Goal: Information Seeking & Learning: Check status

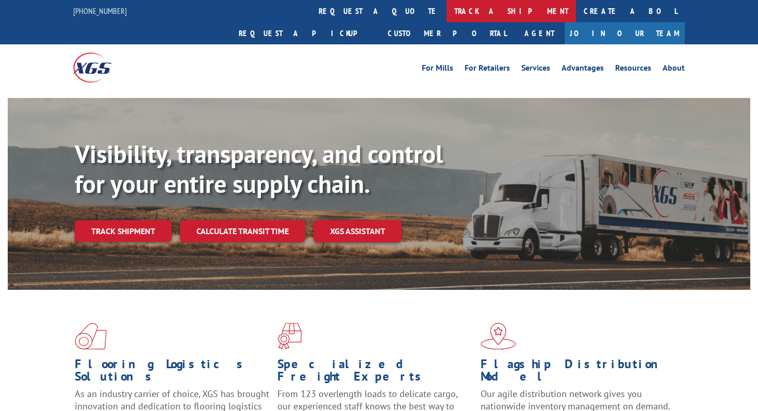
click at [446, 17] on link "track a shipment" at bounding box center [510, 11] width 129 height 22
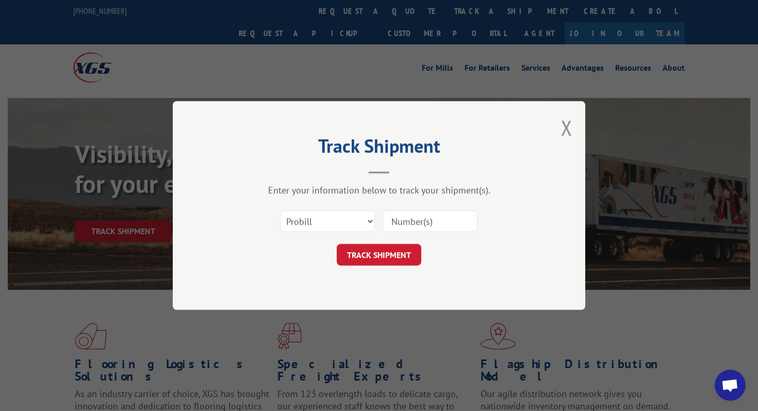
click at [401, 225] on input at bounding box center [430, 221] width 95 height 22
paste input "- 11967211"
type input "- 11967211"
click button "TRACK SHIPMENT" at bounding box center [379, 255] width 85 height 22
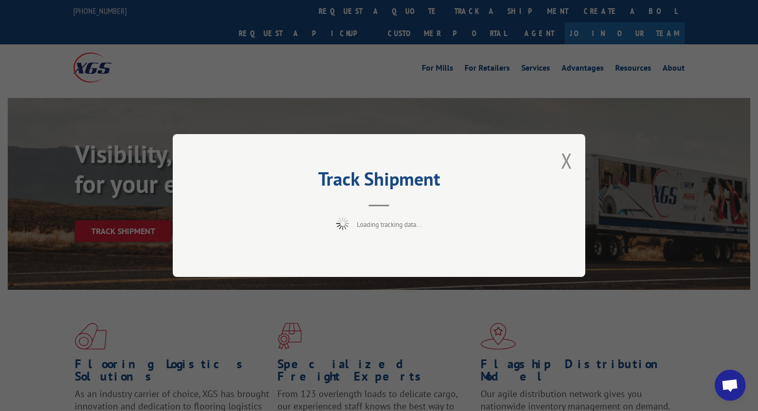
click at [563, 159] on div "Track Shipment Loading tracking data..." at bounding box center [379, 205] width 412 height 143
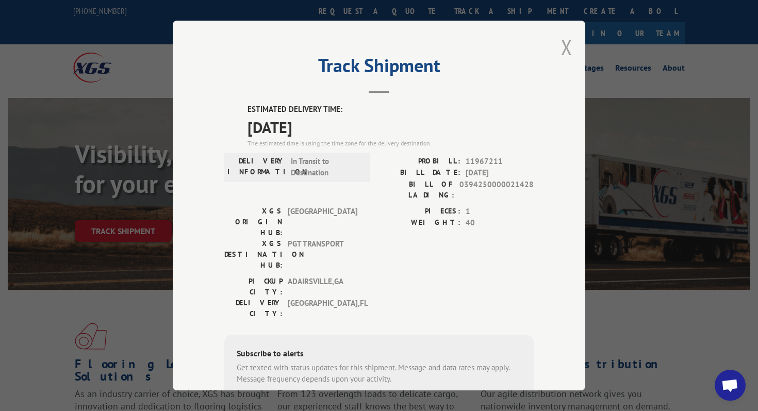
click at [563, 43] on button "Close modal" at bounding box center [566, 47] width 11 height 27
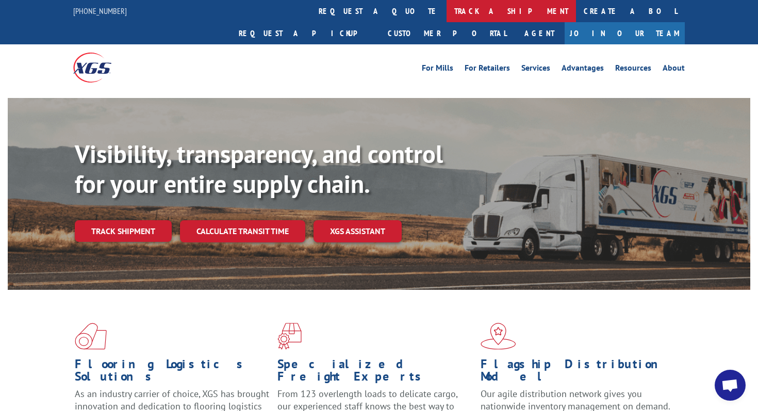
click at [446, 9] on link "track a shipment" at bounding box center [510, 11] width 129 height 22
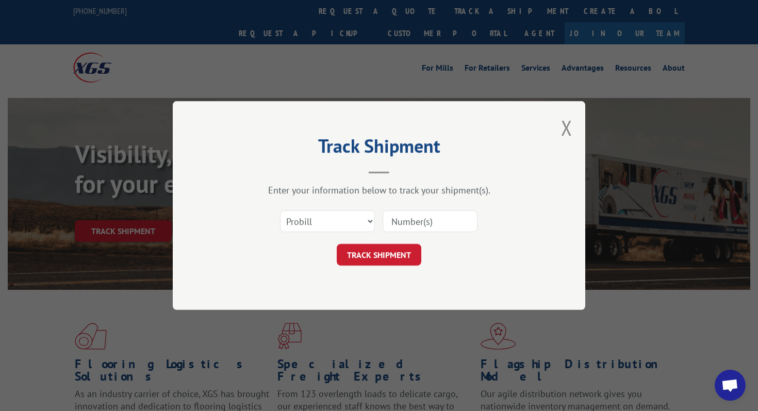
click at [424, 223] on input at bounding box center [430, 221] width 95 height 22
paste input "- 11967211"
click at [399, 219] on input "- 11967211" at bounding box center [430, 221] width 95 height 22
type input "11967211"
click button "TRACK SHIPMENT" at bounding box center [379, 255] width 85 height 22
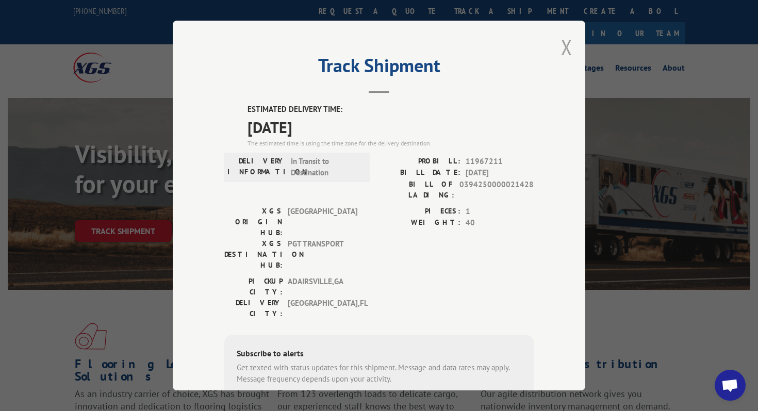
click at [568, 44] on button "Close modal" at bounding box center [566, 47] width 11 height 27
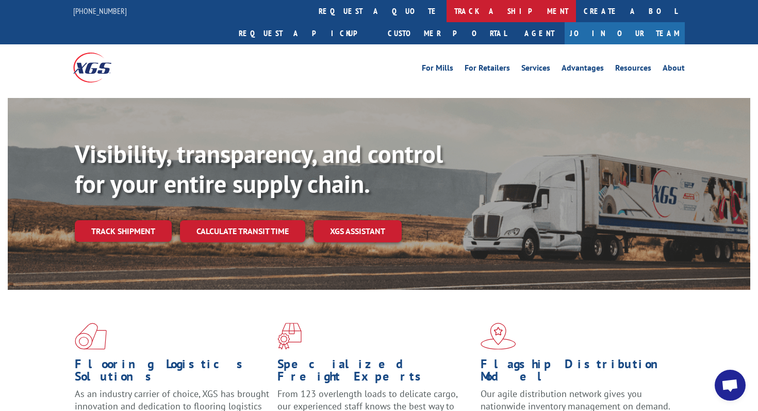
click at [446, 12] on link "track a shipment" at bounding box center [510, 11] width 129 height 22
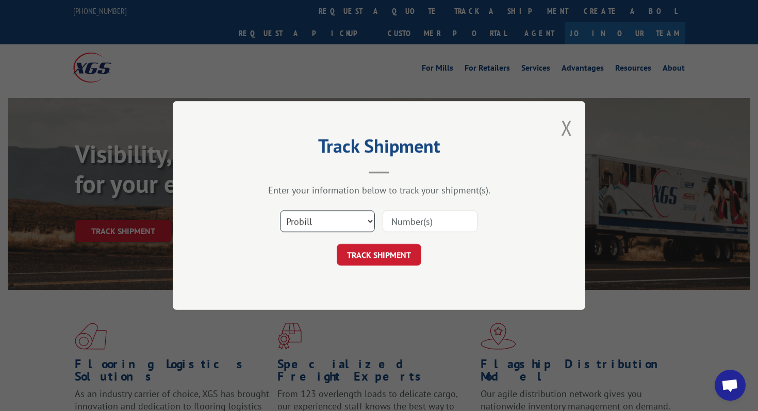
click at [314, 231] on select "Select category... Probill BOL PO" at bounding box center [327, 221] width 95 height 22
select select "bol"
click at [280, 210] on select "Select category... Probill BOL PO" at bounding box center [327, 221] width 95 height 22
click at [384, 218] on input at bounding box center [430, 221] width 95 height 22
paste input "815141"
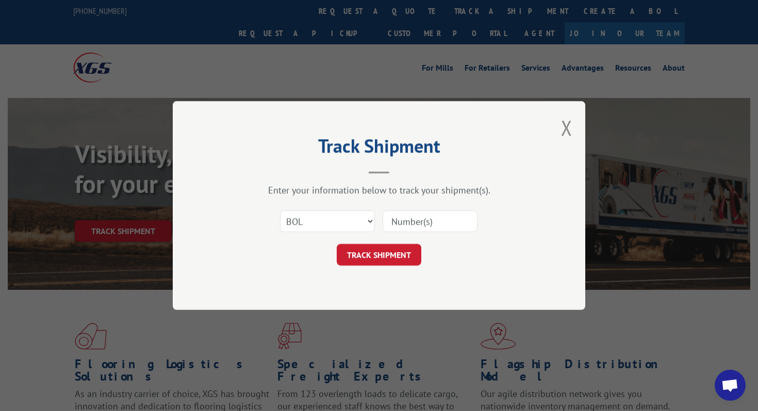
type input "815141"
click button "TRACK SHIPMENT" at bounding box center [379, 255] width 85 height 22
